Goal: Task Accomplishment & Management: Use online tool/utility

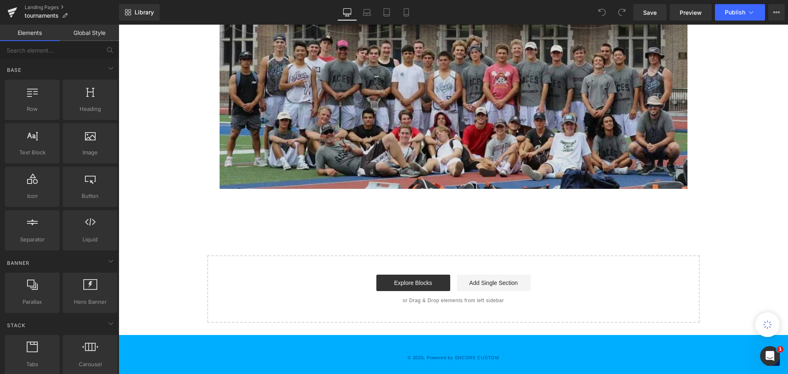
scroll to position [2379, 0]
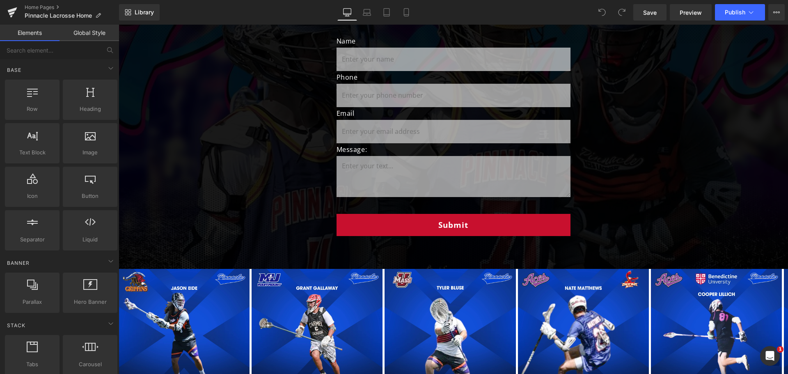
scroll to position [1102, 0]
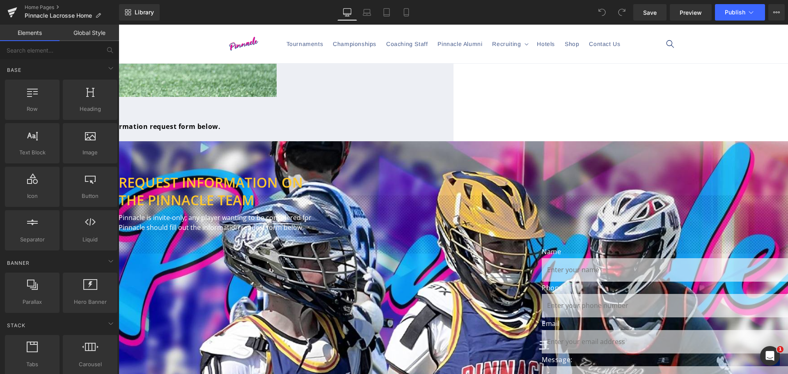
scroll to position [655, 0]
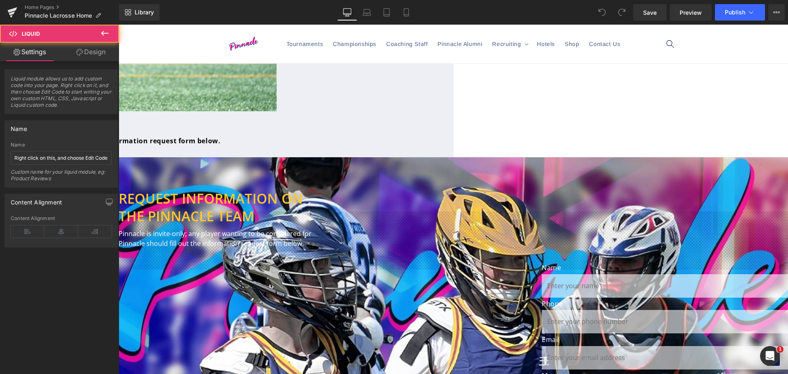
click at [277, 149] on div "Liquid" at bounding box center [30, 148] width 492 height 2
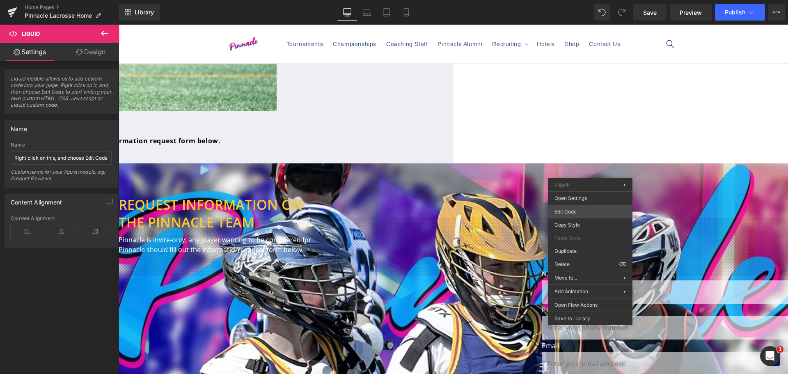
click at [591, 0] on div "You are previewing how the will restyle your page. You can not edit Elements in…" at bounding box center [394, 0] width 788 height 0
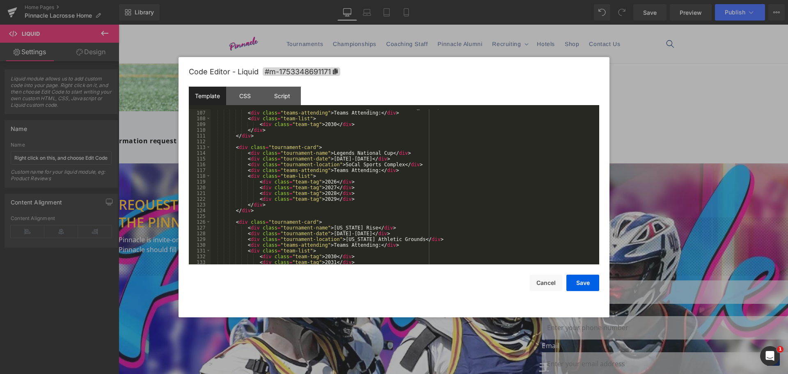
scroll to position [608, 0]
click at [344, 197] on div "< div class = "tournament-location" > Kellogg Zaher Sports Complex </ div > < d…" at bounding box center [402, 187] width 385 height 167
drag, startPoint x: 347, startPoint y: 197, endPoint x: 256, endPoint y: 198, distance: 91.1
click at [256, 198] on div "< div class = "tournament-location" > Kellogg Zaher Sports Complex </ div > < d…" at bounding box center [402, 187] width 385 height 167
drag, startPoint x: 346, startPoint y: 199, endPoint x: 350, endPoint y: 199, distance: 4.5
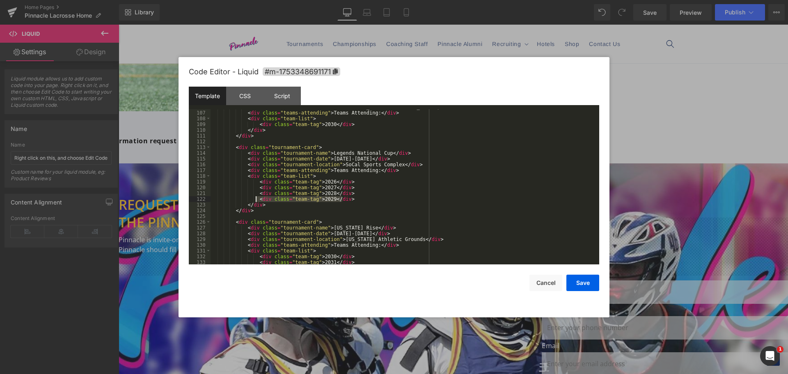
click at [347, 199] on div "< div class = "tournament-location" > Kellogg Zaher Sports Complex </ div > < d…" at bounding box center [402, 186] width 385 height 155
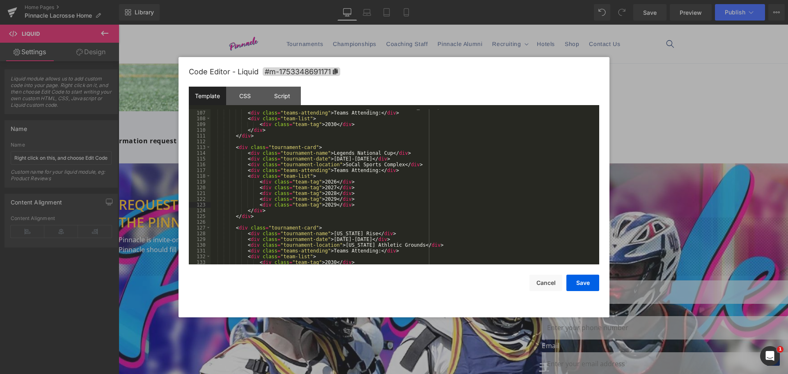
click at [324, 203] on div "< div class = "tournament-location" > Kellogg Zaher Sports Complex </ div > < d…" at bounding box center [402, 187] width 385 height 167
click at [589, 281] on button "Save" at bounding box center [582, 282] width 33 height 16
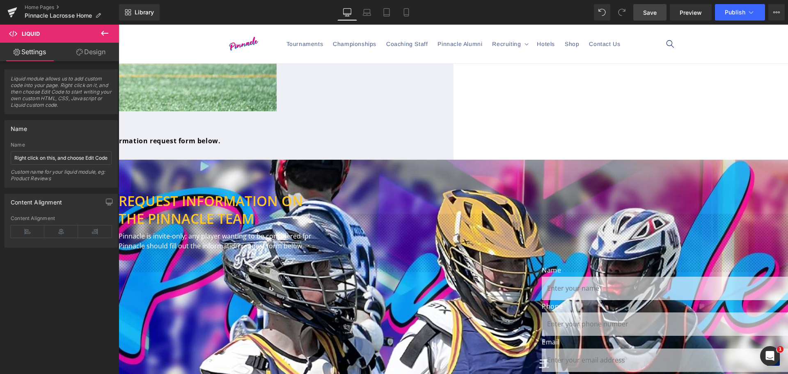
click at [649, 13] on span "Save" at bounding box center [650, 12] width 14 height 9
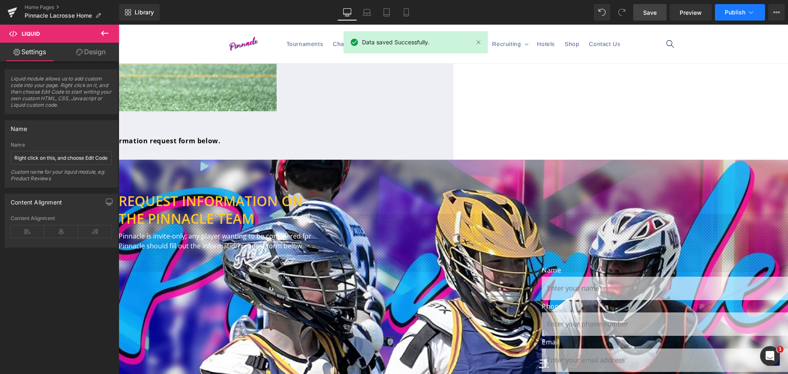
click at [723, 9] on button "Publish" at bounding box center [740, 12] width 50 height 16
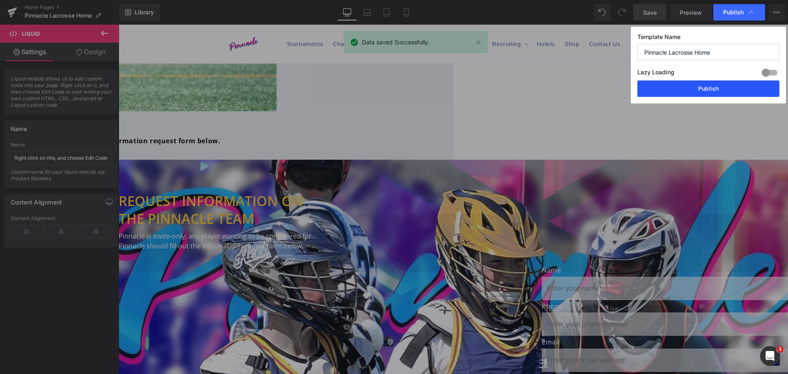
click at [733, 88] on button "Publish" at bounding box center [708, 88] width 142 height 16
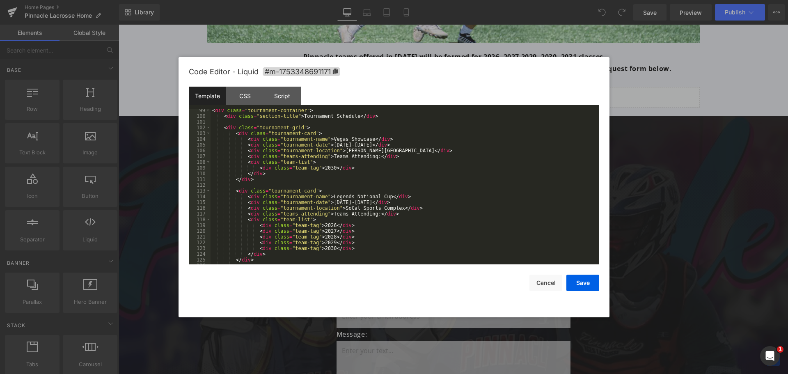
scroll to position [540, 0]
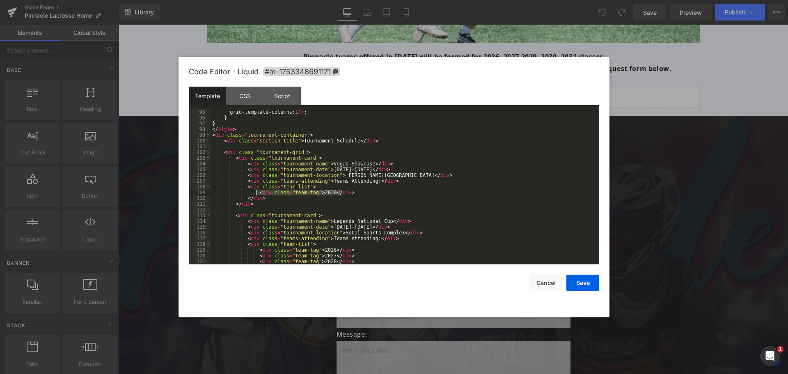
drag, startPoint x: 344, startPoint y: 192, endPoint x: 256, endPoint y: 191, distance: 88.2
click at [256, 191] on div "grid-template-columns: 1 fr ; } } </ style > < div class = "tournament-containe…" at bounding box center [402, 192] width 385 height 167
click at [582, 283] on button "Save" at bounding box center [582, 282] width 33 height 16
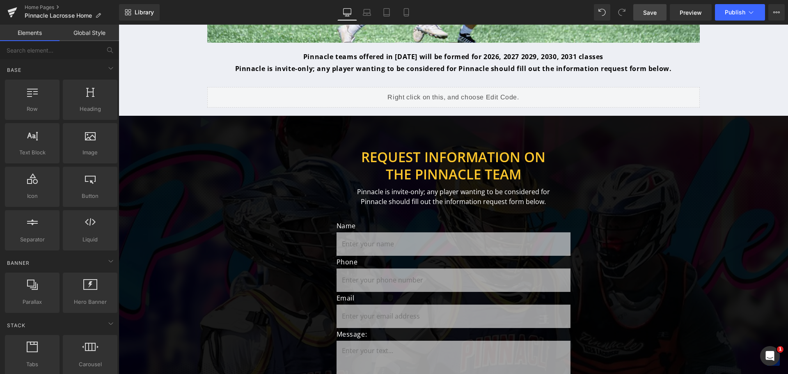
click at [648, 8] on span "Save" at bounding box center [650, 12] width 14 height 9
click at [748, 8] on icon at bounding box center [751, 12] width 8 height 8
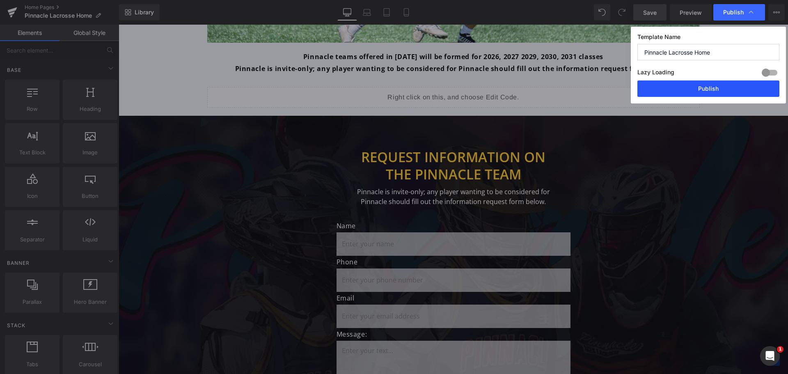
click at [693, 87] on button "Publish" at bounding box center [708, 88] width 142 height 16
